Goal: Transaction & Acquisition: Book appointment/travel/reservation

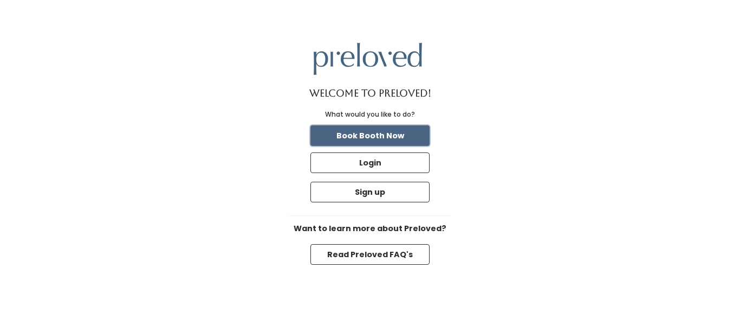
click at [401, 138] on button "Book Booth Now" at bounding box center [369, 135] width 119 height 21
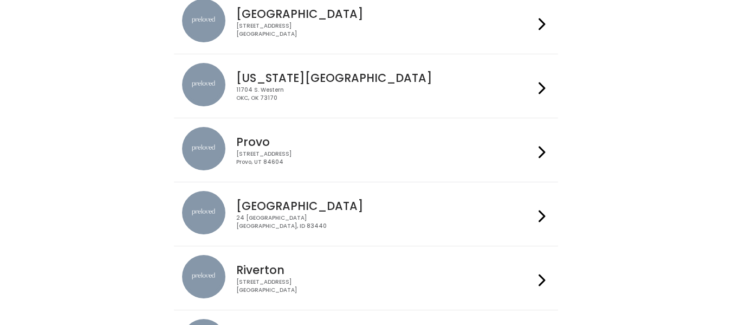
scroll to position [312, 0]
click at [257, 227] on div "[STREET_ADDRESS]" at bounding box center [385, 221] width 298 height 16
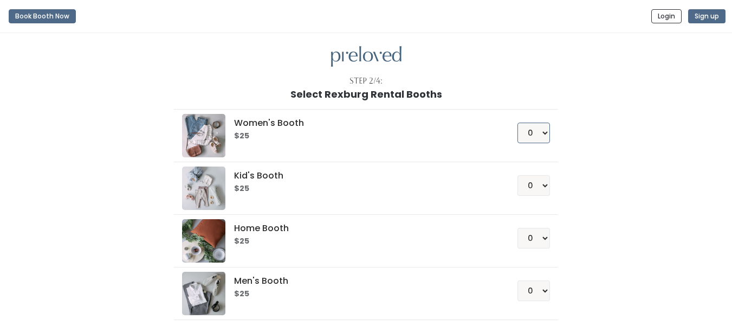
click at [539, 135] on select "0 1 2 3 4" at bounding box center [533, 132] width 33 height 21
select select "1"
click at [517, 122] on select "0 1 2 3 4" at bounding box center [533, 132] width 33 height 21
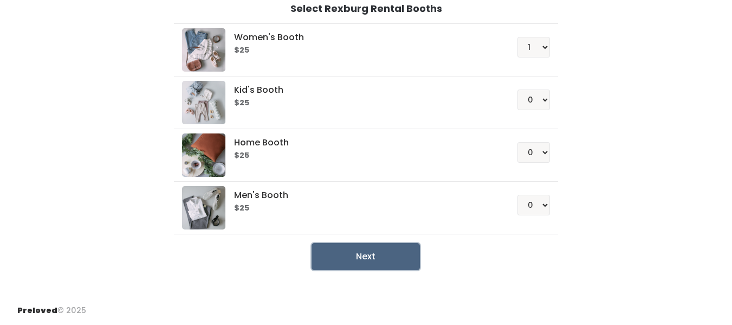
click at [391, 245] on button "Next" at bounding box center [366, 256] width 108 height 27
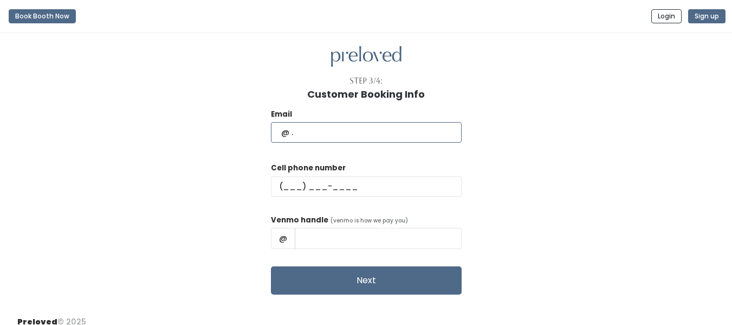
click at [353, 125] on input "text" at bounding box center [366, 132] width 191 height 21
type input "pen21030@byui.edu"
click at [338, 183] on input "text" at bounding box center [366, 186] width 191 height 21
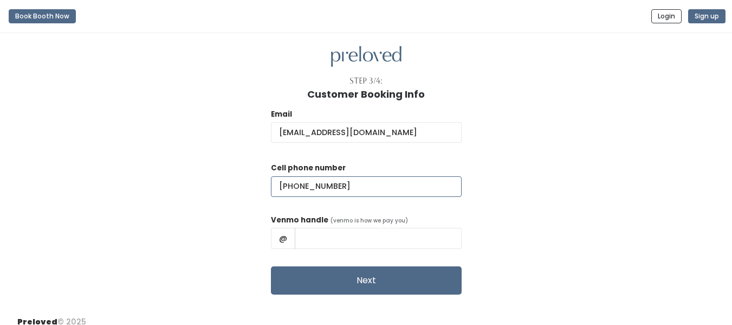
type input "(208) 227-6733"
click at [325, 237] on input "text" at bounding box center [378, 238] width 167 height 21
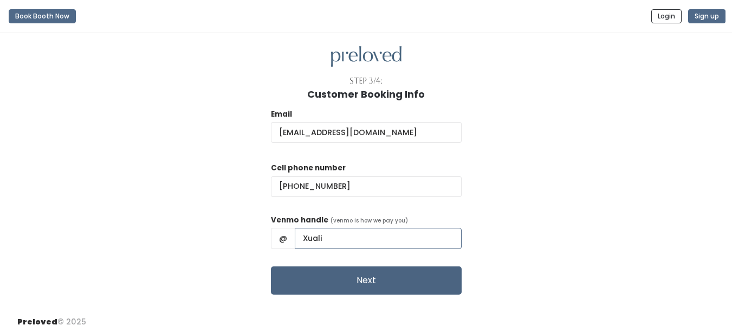
type input "Xuali"
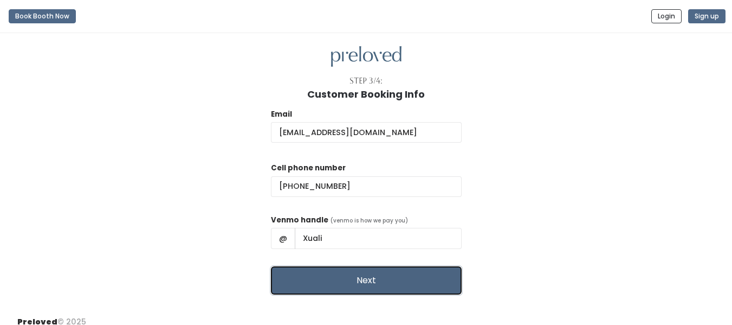
click at [342, 285] on button "Next" at bounding box center [366, 280] width 191 height 28
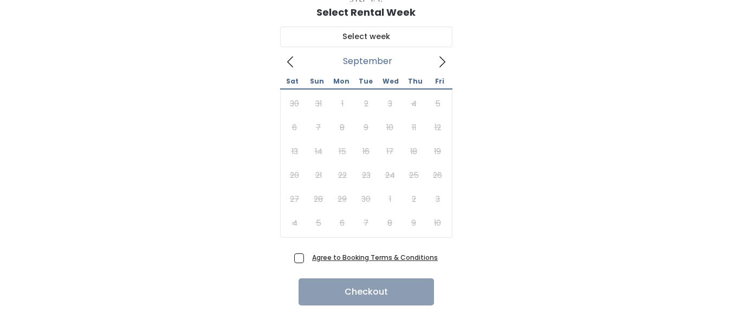
scroll to position [83, 0]
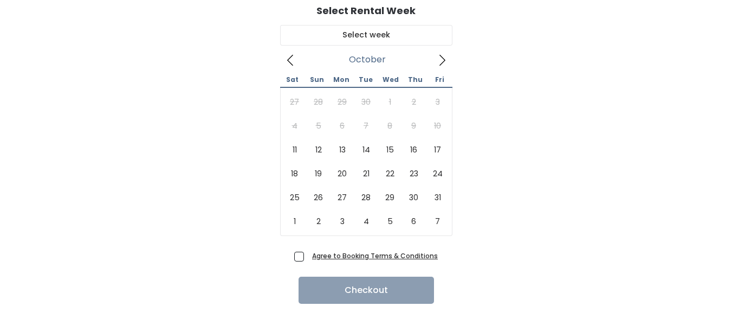
click at [443, 56] on icon at bounding box center [442, 60] width 12 height 12
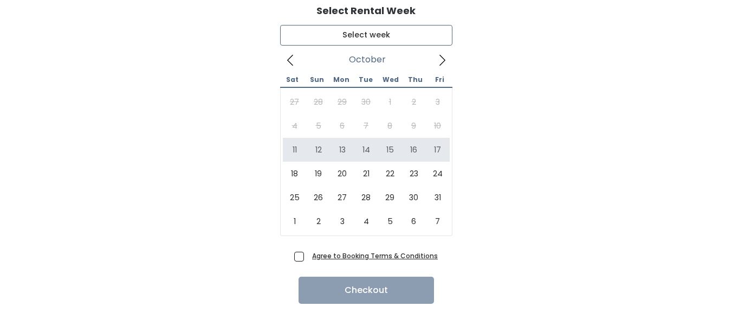
type input "[DATE] to [DATE]"
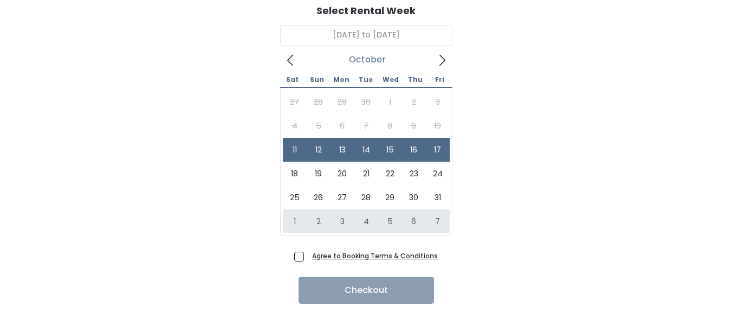
click at [308, 254] on span "Agree to Booking Terms & Conditions" at bounding box center [373, 255] width 130 height 11
click at [308, 254] on input "Agree to Booking Terms & Conditions" at bounding box center [311, 253] width 7 height 7
checkbox input "true"
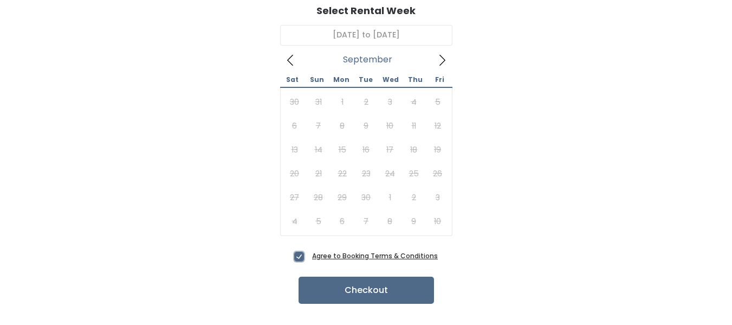
click at [292, 64] on icon at bounding box center [290, 60] width 12 height 12
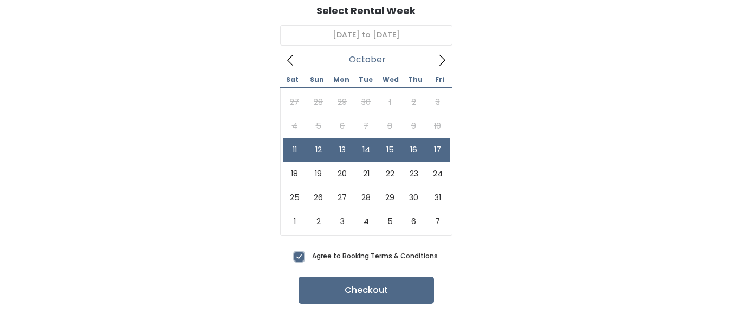
click at [444, 60] on icon at bounding box center [442, 60] width 6 height 11
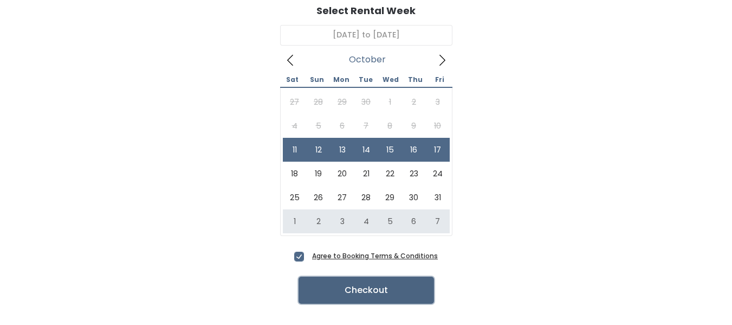
click at [329, 298] on button "Checkout" at bounding box center [366, 289] width 135 height 27
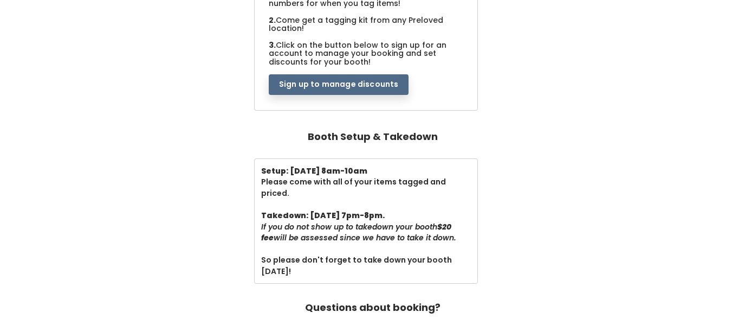
scroll to position [276, 0]
click at [391, 85] on button "Sign up to manage discounts" at bounding box center [339, 84] width 140 height 21
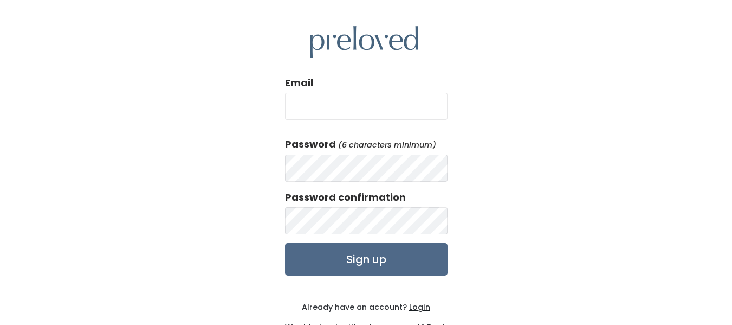
click at [365, 105] on input "Email" at bounding box center [366, 106] width 163 height 27
type input "pen21030@byui.edu"
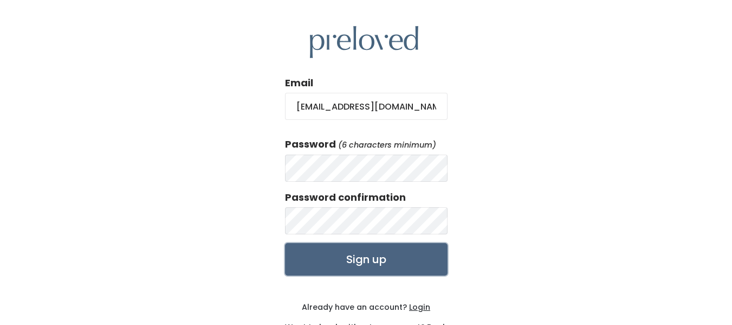
click at [431, 263] on input "Sign up" at bounding box center [366, 259] width 163 height 33
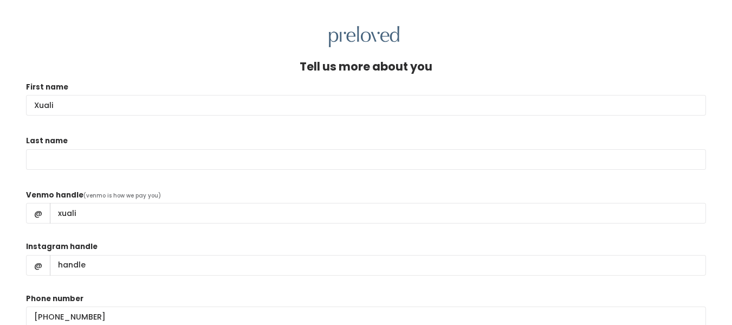
type input "Xuali"
click at [359, 174] on div "Last name" at bounding box center [366, 158] width 680 height 46
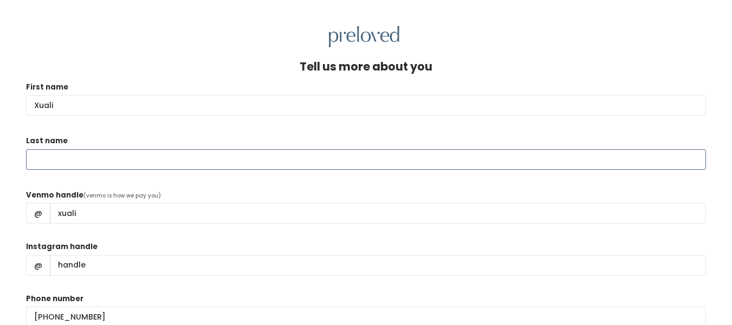
click at [304, 158] on input "Last name" at bounding box center [366, 159] width 680 height 21
type input "Peña"
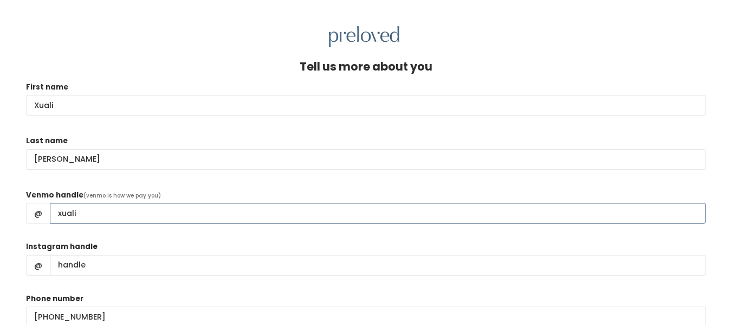
click at [224, 222] on input "xuali" at bounding box center [378, 213] width 656 height 21
type input "x"
type input "Xuali"
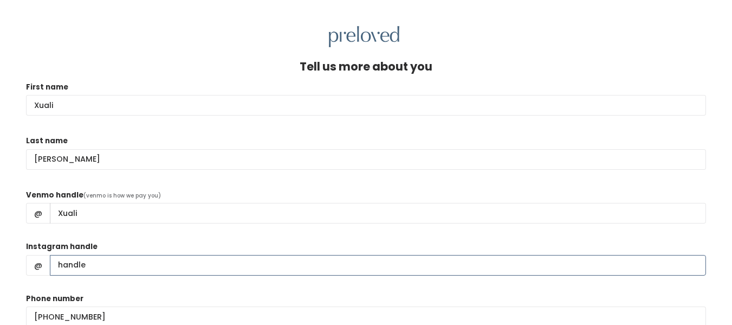
click at [240, 260] on input "Instagram handle" at bounding box center [378, 265] width 656 height 21
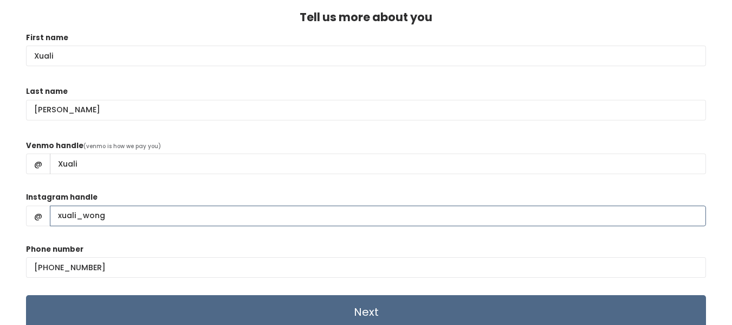
scroll to position [53, 0]
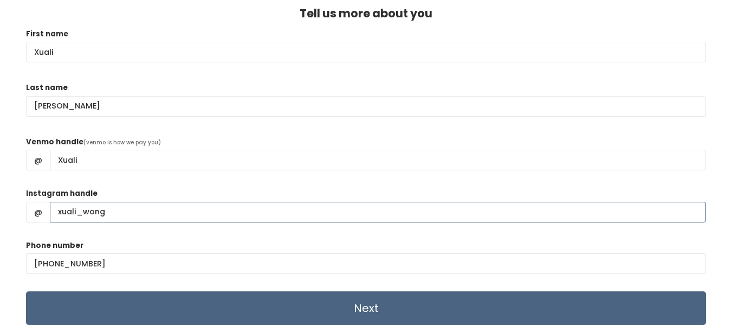
type input "xuali_wong"
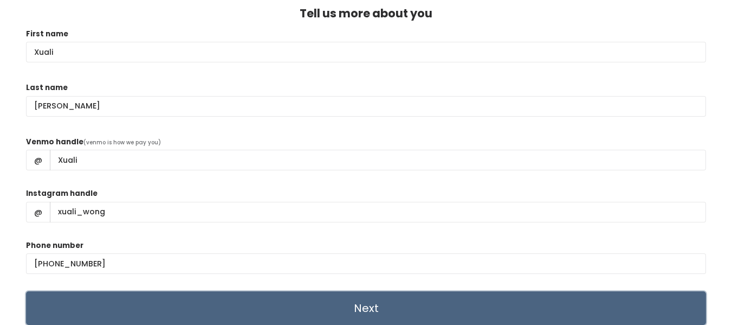
click at [261, 310] on input "Next" at bounding box center [366, 308] width 680 height 34
